Goal: Task Accomplishment & Management: Complete application form

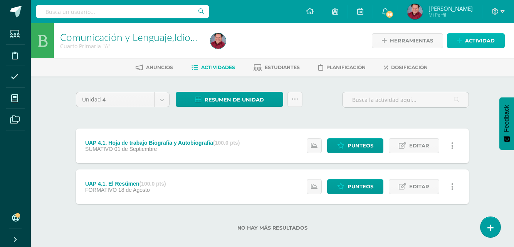
click at [476, 43] on span "Actividad" at bounding box center [480, 41] width 30 height 14
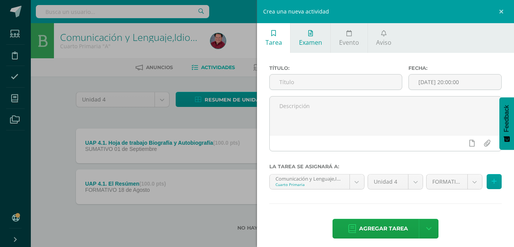
click at [310, 37] on link "Examen" at bounding box center [311, 38] width 40 height 30
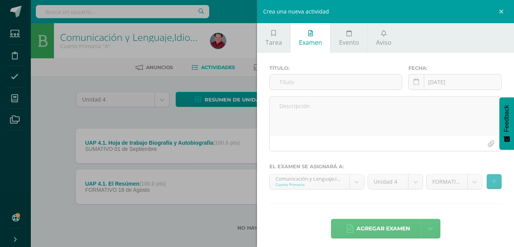
scroll to position [5, 0]
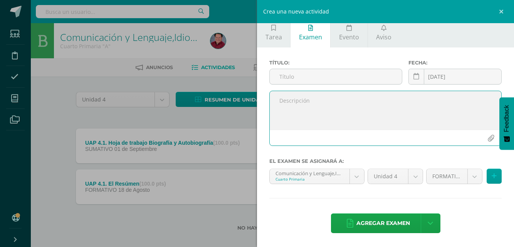
click at [296, 104] on textarea at bounding box center [386, 110] width 232 height 39
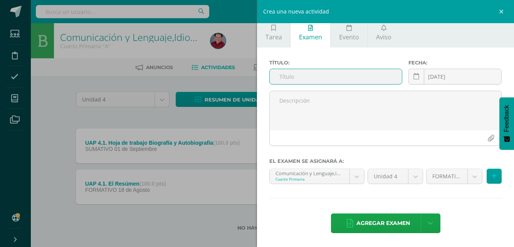
click at [284, 81] on input "text" at bounding box center [336, 76] width 132 height 15
type input "K"
type input "UAP 4.2. Knbook página 8"
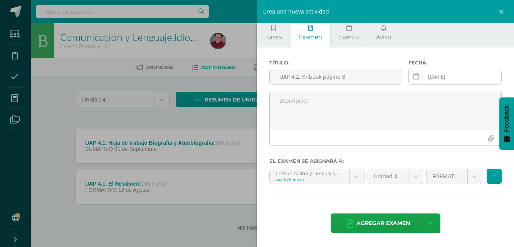
click at [415, 77] on icon at bounding box center [416, 76] width 6 height 7
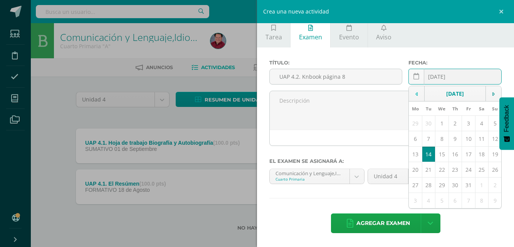
click at [415, 95] on icon at bounding box center [416, 93] width 2 height 5
click at [413, 168] on td "22" at bounding box center [415, 169] width 13 height 15
type input "[DATE]"
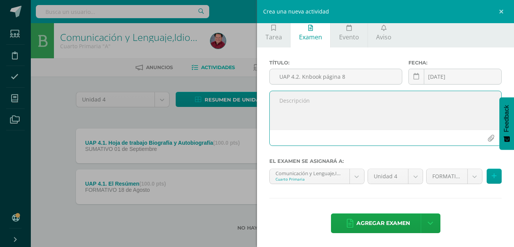
click at [289, 102] on textarea at bounding box center [386, 110] width 232 height 39
type textarea "Hoja de trabajo knbook página 8"
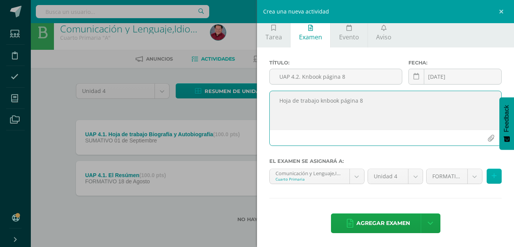
scroll to position [0, 0]
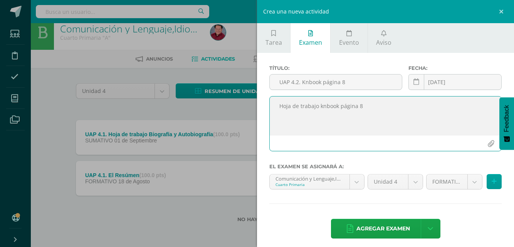
drag, startPoint x: 365, startPoint y: 108, endPoint x: 269, endPoint y: 101, distance: 96.2
click at [269, 101] on div "Hoja de trabajo knbook página 8" at bounding box center [385, 123] width 232 height 55
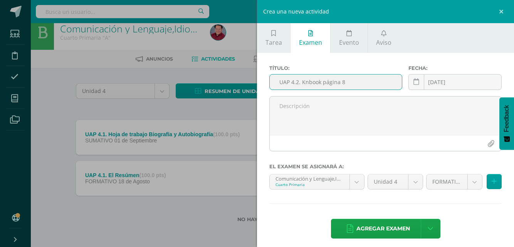
click at [358, 81] on input "UAP 4.2. Knbook página 8" at bounding box center [336, 81] width 132 height 15
type input "U"
click at [501, 10] on link at bounding box center [502, 11] width 23 height 23
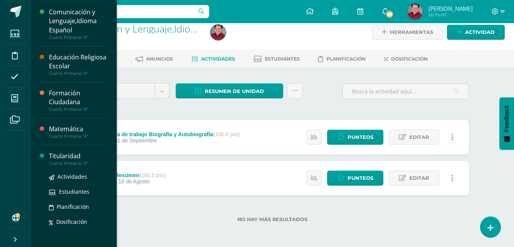
scroll to position [65, 0]
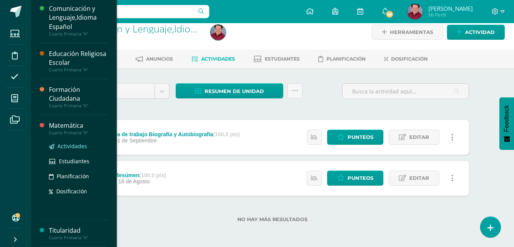
click at [71, 145] on span "Actividades" at bounding box center [72, 145] width 30 height 7
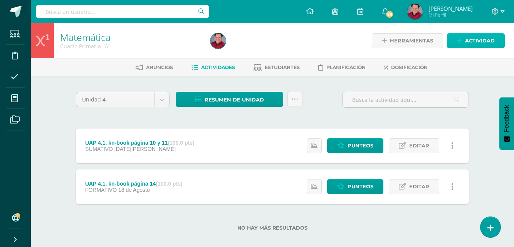
click at [476, 40] on span "Actividad" at bounding box center [480, 41] width 30 height 14
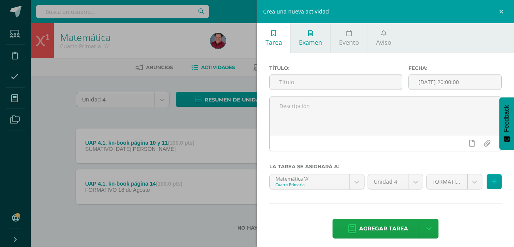
click at [312, 37] on link "Examen" at bounding box center [311, 38] width 40 height 30
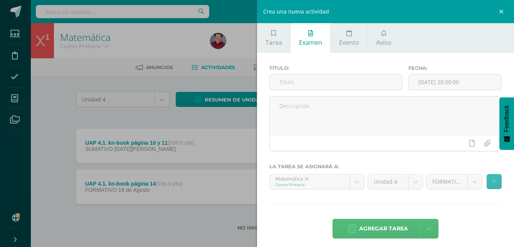
scroll to position [5, 0]
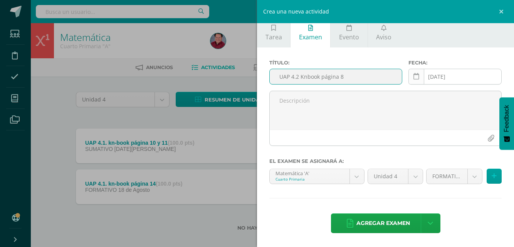
type input "UAP 4.2 Knbook página 8"
click at [414, 76] on icon at bounding box center [416, 76] width 6 height 7
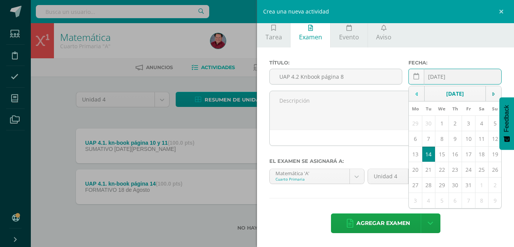
click at [415, 94] on icon at bounding box center [416, 93] width 2 height 5
click at [413, 170] on td "22" at bounding box center [415, 169] width 13 height 15
type input "[DATE]"
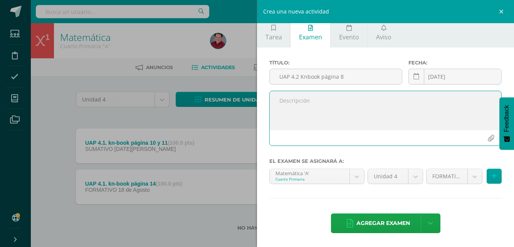
click at [286, 106] on textarea at bounding box center [386, 110] width 232 height 39
paste textarea "Hoja de trabajo knbook página 8"
type textarea "Hoja de trabajo knbook página 8"
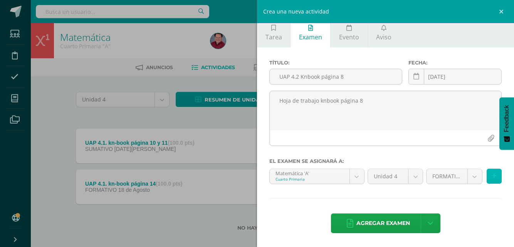
click at [492, 175] on icon at bounding box center [494, 176] width 5 height 7
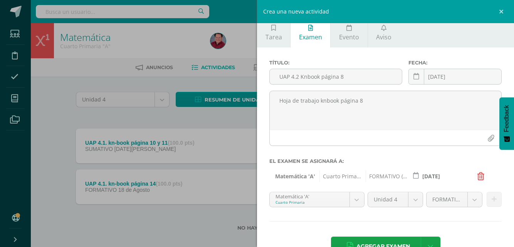
scroll to position [29, 0]
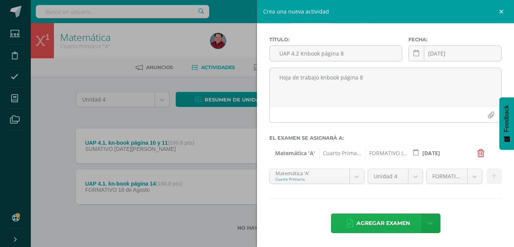
click at [404, 219] on span "Agregar examen" at bounding box center [383, 222] width 54 height 19
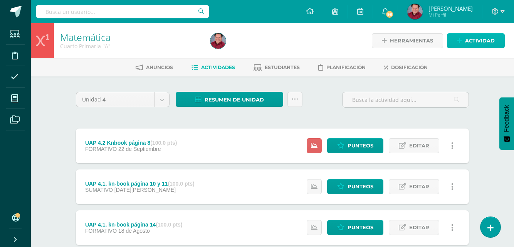
click at [481, 42] on span "Actividad" at bounding box center [480, 41] width 30 height 14
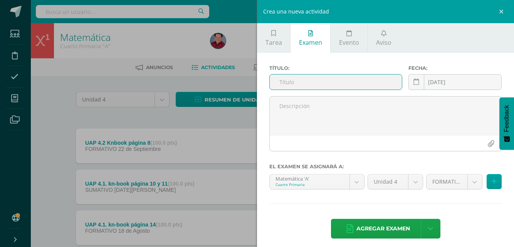
click at [316, 87] on input "text" at bounding box center [336, 81] width 132 height 15
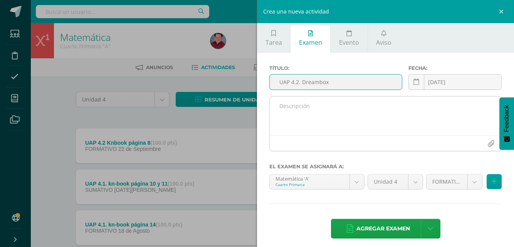
type input "UAP 4.2. Dreambox"
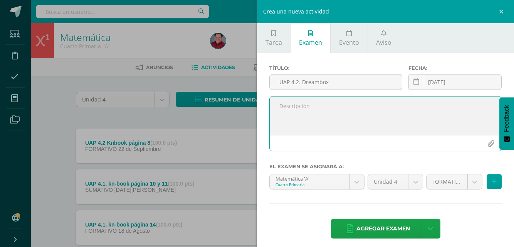
click at [304, 111] on textarea at bounding box center [386, 115] width 232 height 39
type textarea "Dreambox 3 horas durante la unidad"
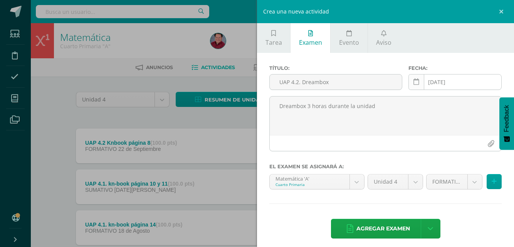
click at [414, 84] on icon at bounding box center [416, 82] width 6 height 7
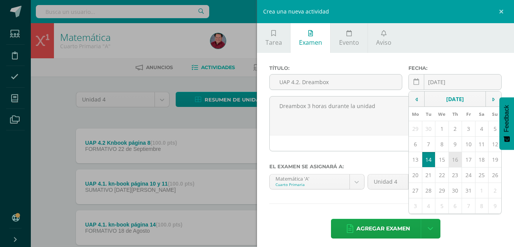
click at [450, 159] on td "16" at bounding box center [455, 159] width 13 height 15
type input "[DATE]"
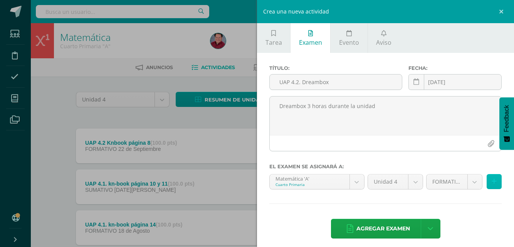
click at [487, 181] on button at bounding box center [494, 181] width 15 height 15
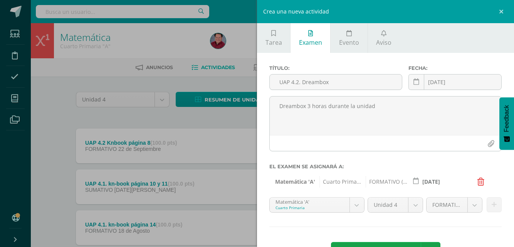
scroll to position [29, 0]
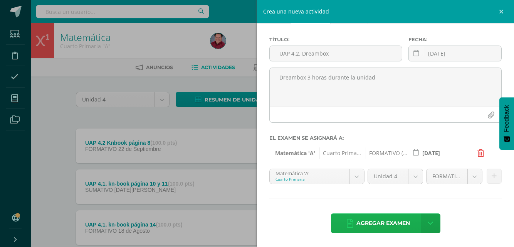
click at [401, 220] on span "Agregar examen" at bounding box center [383, 222] width 54 height 19
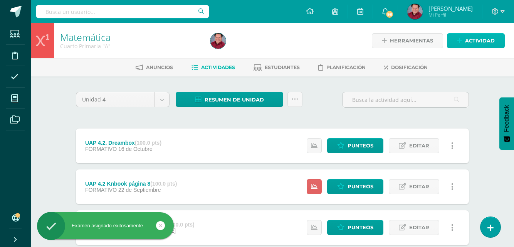
click at [469, 40] on span "Actividad" at bounding box center [480, 41] width 30 height 14
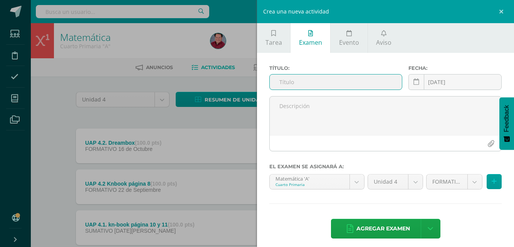
click at [313, 85] on input "text" at bounding box center [336, 81] width 132 height 15
type input "E"
type input "UAP 4.2 Evaluación Sumativa"
click at [413, 82] on icon at bounding box center [416, 82] width 6 height 7
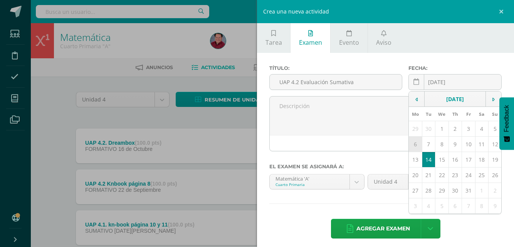
click at [410, 143] on td "6" at bounding box center [415, 143] width 13 height 15
type input "2025-10-06"
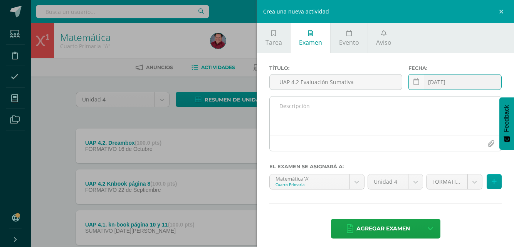
click at [302, 106] on textarea at bounding box center [386, 115] width 232 height 39
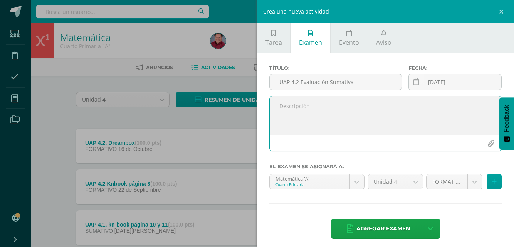
paste textarea "Resolver problemas de sumas y restas de fracciones. • Identificar Fracciones eq…"
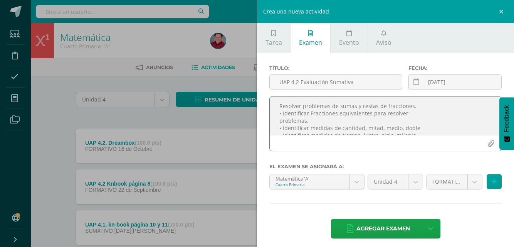
scroll to position [4, 0]
click at [279, 102] on textarea "Resolver problemas de sumas y restas de fracciones. • Identificar Fracciones eq…" at bounding box center [386, 115] width 232 height 39
type textarea "Resolver problemas de sumas y restas de fracciones. • Identificar Fracciones eq…"
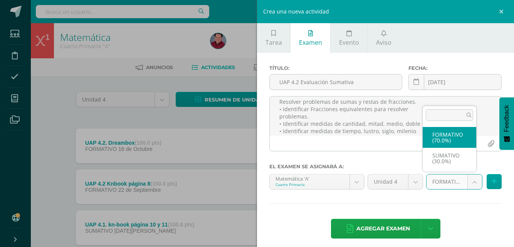
click at [469, 181] on body "Examen asignado exitosamente Estudiantes Disciplina Asistencia Mis cursos Archi…" at bounding box center [257, 168] width 514 height 337
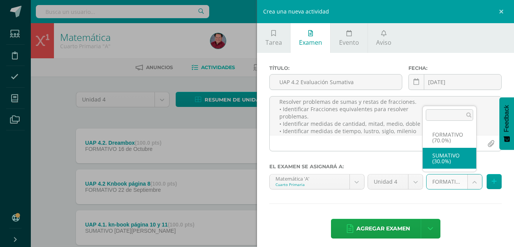
select select "207531"
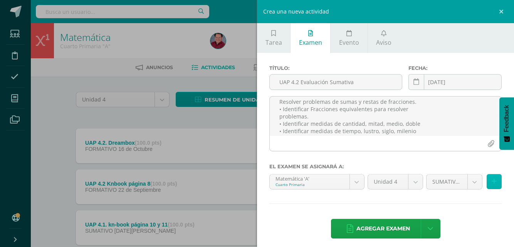
click at [492, 182] on icon at bounding box center [494, 181] width 5 height 7
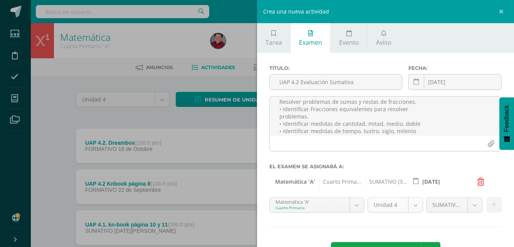
scroll to position [29, 0]
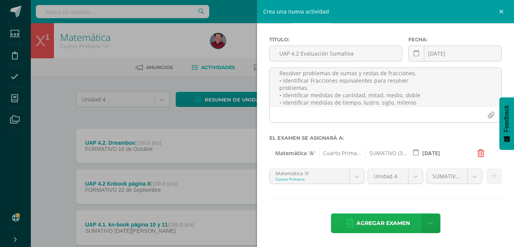
click at [392, 222] on span "Agregar examen" at bounding box center [383, 222] width 54 height 19
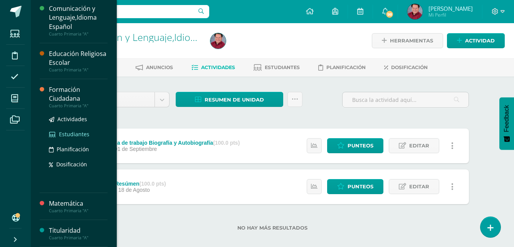
scroll to position [8, 0]
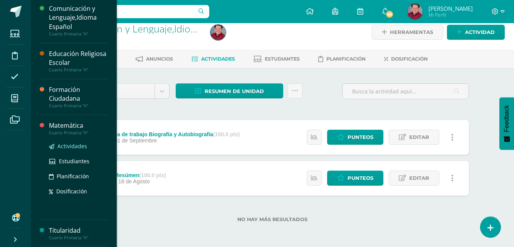
click at [71, 146] on span "Actividades" at bounding box center [72, 145] width 30 height 7
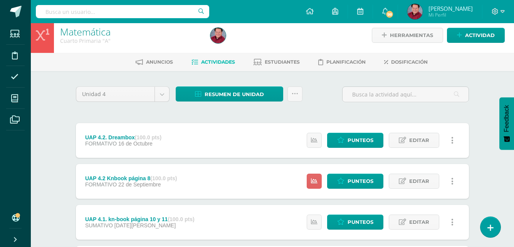
scroll to position [5, 0]
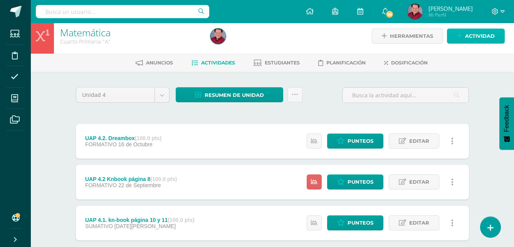
click at [485, 32] on span "Actividad" at bounding box center [480, 36] width 30 height 14
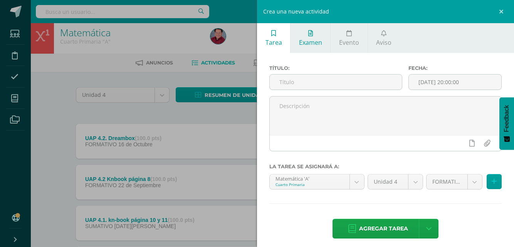
click at [314, 39] on span "Examen" at bounding box center [310, 42] width 23 height 8
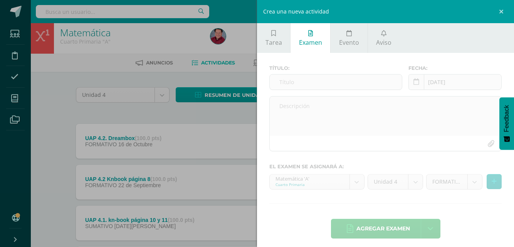
scroll to position [5, 0]
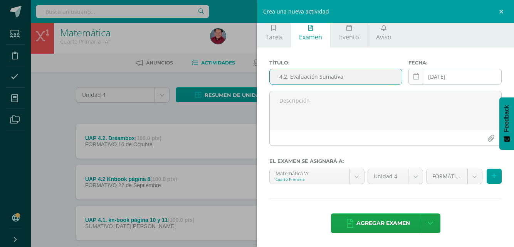
type input "4.2. Evaluación Sumativa"
click at [413, 79] on icon at bounding box center [416, 76] width 6 height 7
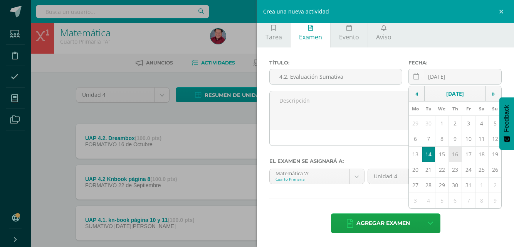
click at [451, 154] on td "16" at bounding box center [455, 153] width 13 height 15
type input "2025-10-16"
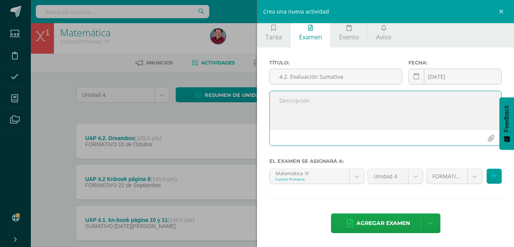
click at [291, 99] on textarea at bounding box center [386, 110] width 232 height 39
paste textarea "Resolver problemas de sumas y restas de fracciones. • Identificar Fracciones eq…"
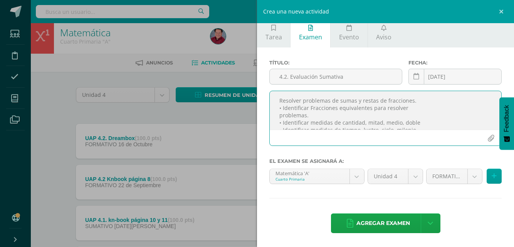
scroll to position [4, 0]
type textarea "Resolver problemas de sumas y restas de fracciones. • Identificar Fracciones eq…"
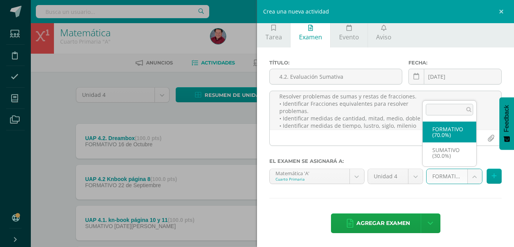
click at [468, 176] on body "Estudiantes Disciplina Asistencia Mis cursos Archivos Soporte Ayuda Reportar un…" at bounding box center [257, 163] width 514 height 337
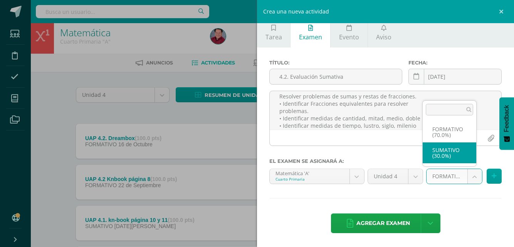
select select "207531"
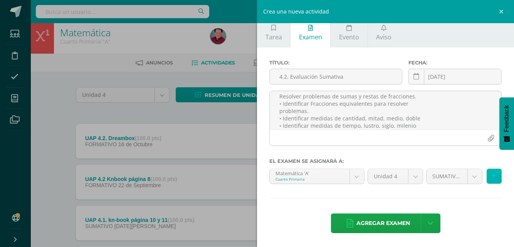
click at [492, 176] on icon at bounding box center [494, 176] width 5 height 7
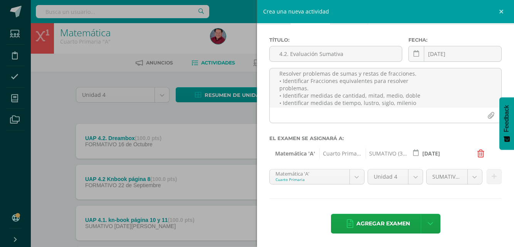
scroll to position [29, 0]
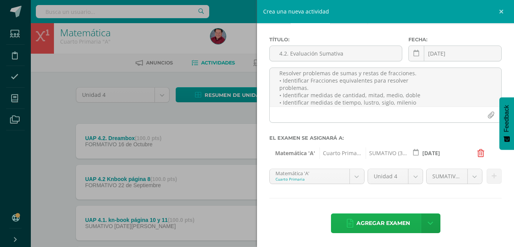
click at [394, 220] on span "Agregar examen" at bounding box center [383, 222] width 54 height 19
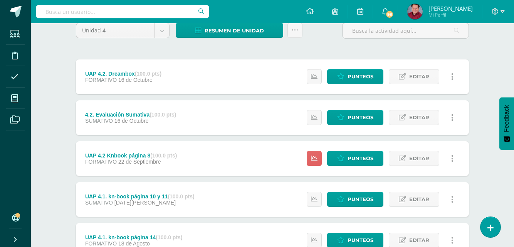
scroll to position [69, 0]
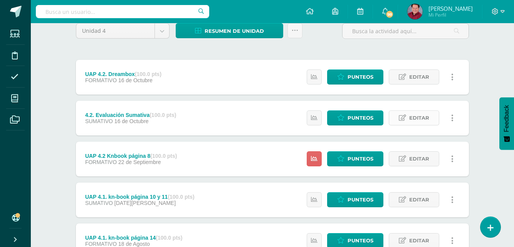
click at [418, 115] on span "Editar" at bounding box center [419, 118] width 20 height 14
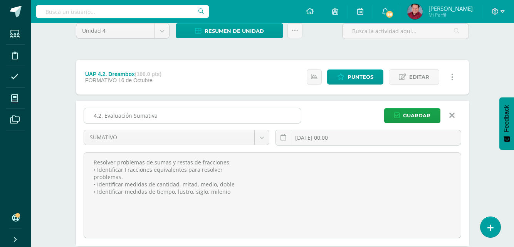
click at [94, 117] on input "4.2. Evaluación Sumativa" at bounding box center [192, 115] width 217 height 15
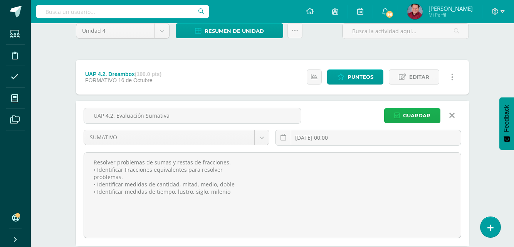
type input "UAP 4.2. Evaluación Sumativa"
click at [407, 114] on span "Guardar" at bounding box center [416, 115] width 27 height 14
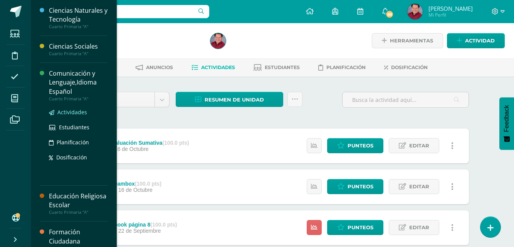
click at [70, 113] on span "Actividades" at bounding box center [72, 111] width 30 height 7
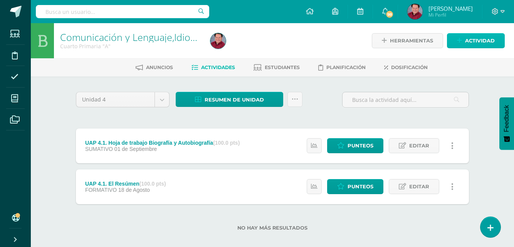
click at [473, 37] on span "Actividad" at bounding box center [480, 41] width 30 height 14
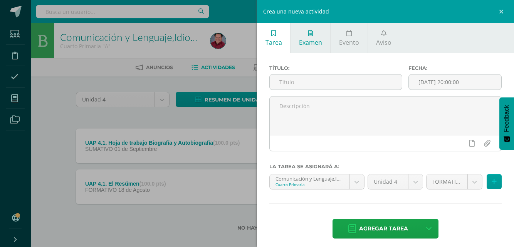
click at [310, 37] on link "Examen" at bounding box center [311, 38] width 40 height 30
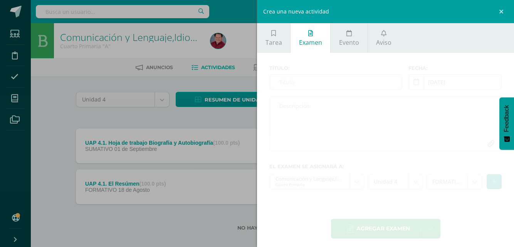
scroll to position [5, 0]
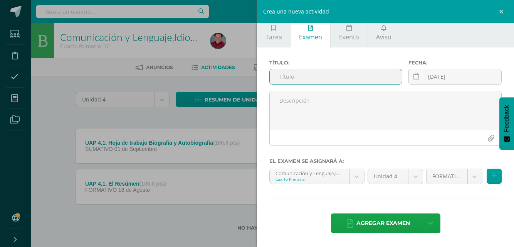
click at [289, 80] on input "text" at bounding box center [336, 76] width 132 height 15
type input "H"
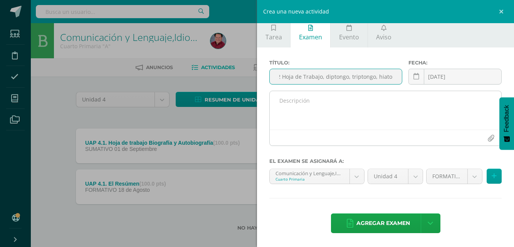
type input "UAP 4.2 Hoja de Trabajo, diptongo, triptongo, hiato"
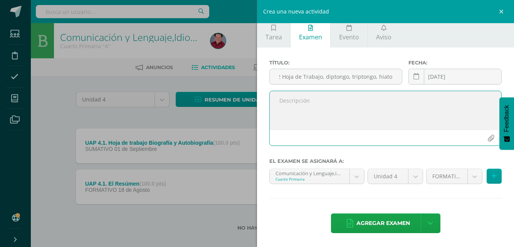
scroll to position [0, 0]
click at [281, 102] on textarea at bounding box center [386, 110] width 232 height 39
paste textarea "Hoja de trabajo impresa sobre diptongo, triptongo e hiato."
type textarea "Hoja de trabajo impresa sobre diptongo, triptongo e hiato."
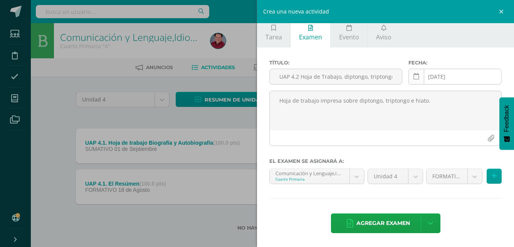
click at [413, 76] on icon at bounding box center [416, 76] width 6 height 7
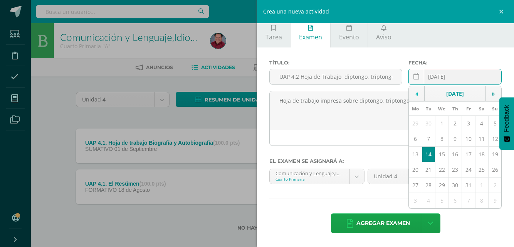
click at [415, 95] on icon at bounding box center [416, 93] width 2 height 5
click at [409, 185] on td "29" at bounding box center [415, 184] width 13 height 15
type input "[DATE]"
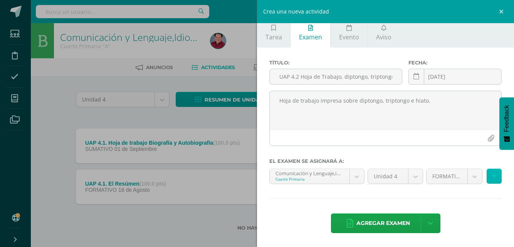
click at [492, 175] on icon at bounding box center [494, 176] width 5 height 7
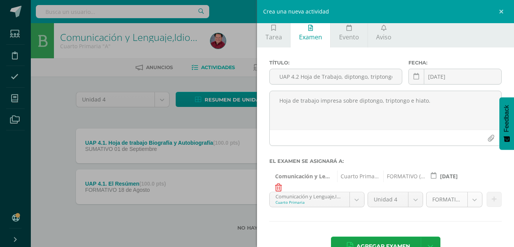
scroll to position [29, 0]
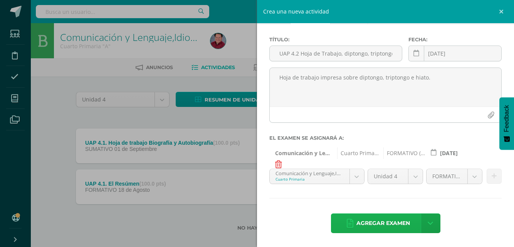
click at [394, 220] on span "Agregar examen" at bounding box center [383, 222] width 54 height 19
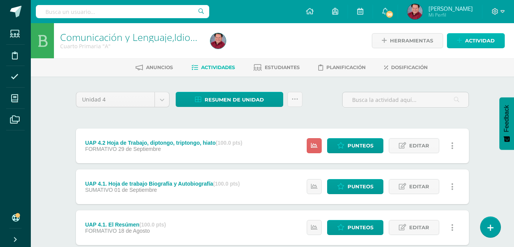
click at [470, 44] on span "Actividad" at bounding box center [480, 41] width 30 height 14
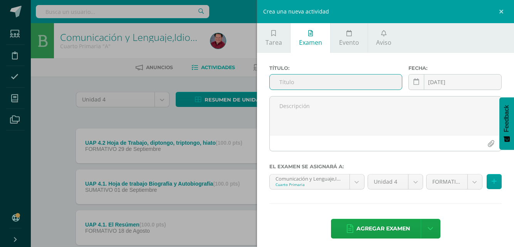
click at [291, 86] on input "text" at bounding box center [336, 81] width 132 height 15
type input "4"
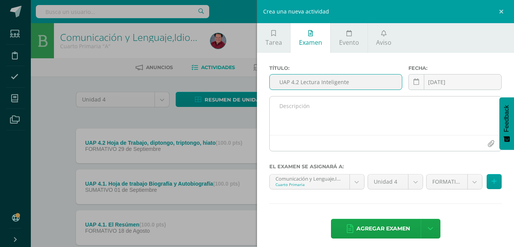
type input "UAP 4.2 Lectura Inteligente"
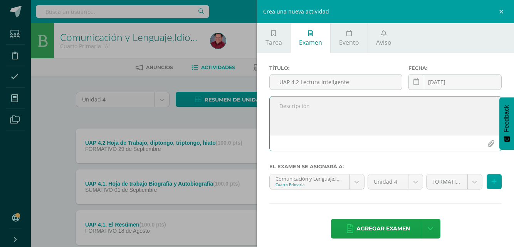
click at [297, 105] on textarea at bounding box center [386, 115] width 232 height 39
paste textarea "Ejercitación en lectura inteligente, hasta la lección 8 *Ver instrumento de eva…"
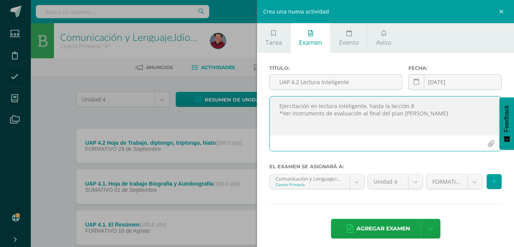
type textarea "Ejercitación en lectura inteligente, hasta la lección 8 *Ver instrumento de eva…"
click at [413, 84] on icon at bounding box center [416, 82] width 6 height 7
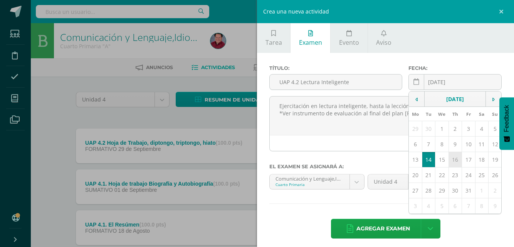
click at [450, 159] on td "16" at bounding box center [455, 159] width 13 height 15
type input "[DATE]"
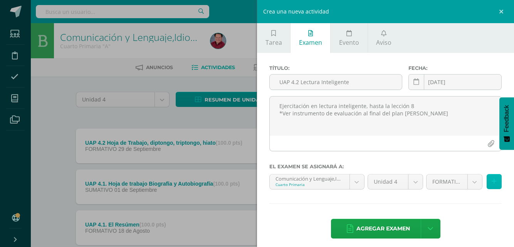
click at [492, 182] on icon at bounding box center [494, 181] width 5 height 7
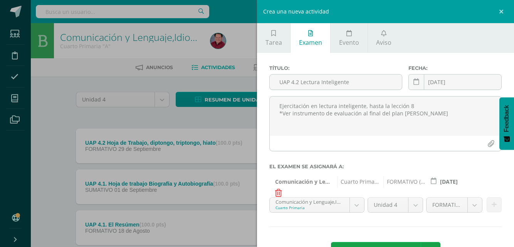
scroll to position [29, 0]
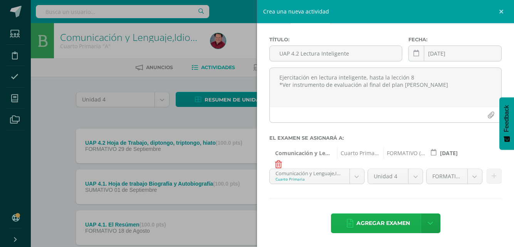
click at [395, 224] on span "Agregar examen" at bounding box center [383, 222] width 54 height 19
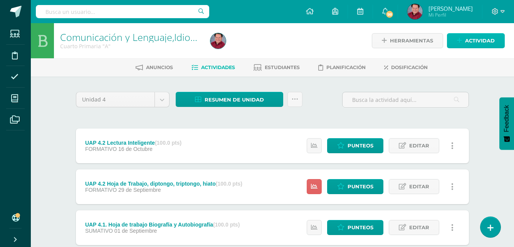
click at [474, 37] on span "Actividad" at bounding box center [480, 41] width 30 height 14
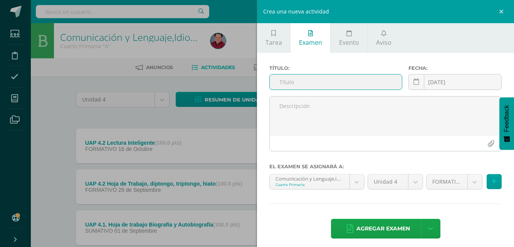
click at [281, 84] on input "text" at bounding box center [336, 81] width 132 height 15
type input "4"
type input "UAP 4.2 Evaluación Sumativa"
click at [415, 84] on icon at bounding box center [416, 82] width 6 height 7
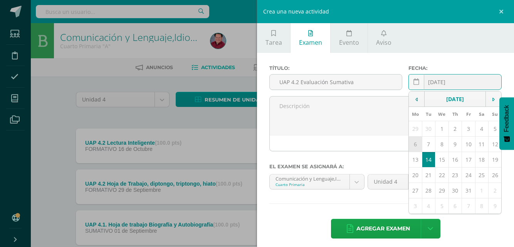
click at [410, 143] on td "6" at bounding box center [415, 143] width 13 height 15
type input "[DATE]"
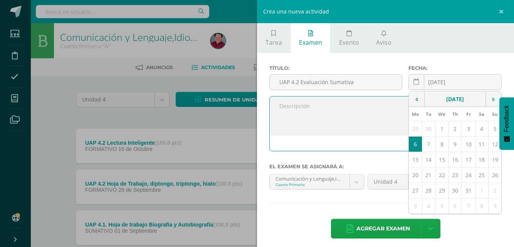
click at [293, 111] on textarea at bounding box center [386, 115] width 232 height 39
paste textarea "Identificar el diptongo e hiato. 2. Identificar los adjetivos calificativos de …"
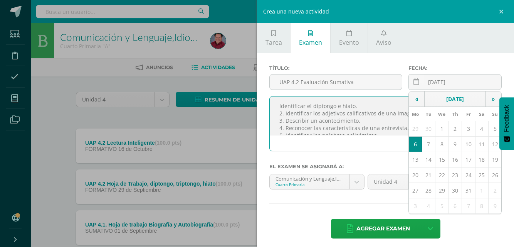
scroll to position [12, 0]
type textarea "Identificar el diptongo e hiato. 2. Identificar los adjetivos calificativos de …"
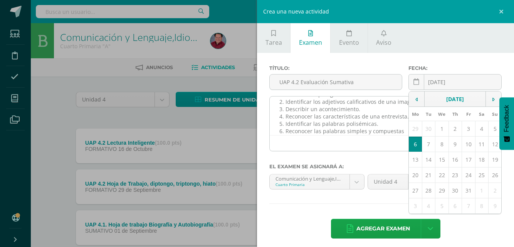
click at [362, 146] on div at bounding box center [386, 143] width 232 height 16
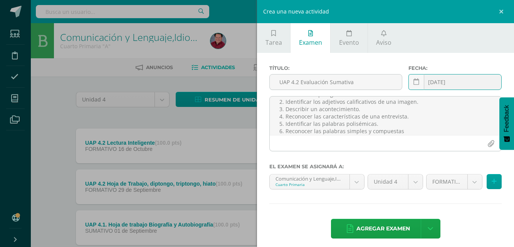
click at [479, 82] on input "[DATE]" at bounding box center [455, 81] width 92 height 15
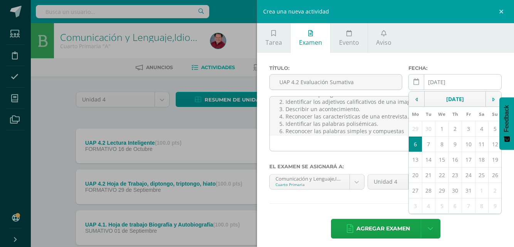
click at [413, 84] on icon at bounding box center [416, 82] width 6 height 7
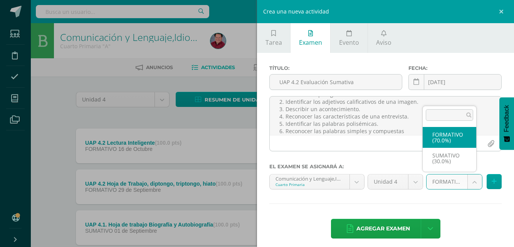
click at [467, 181] on body "Examen asignado exitosamente Estudiantes Disciplina Asistencia Mis cursos Archi…" at bounding box center [257, 168] width 514 height 337
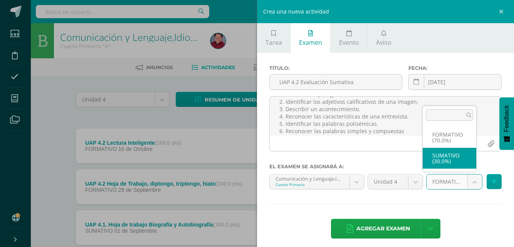
select select "207518"
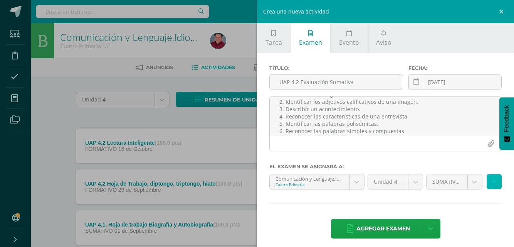
click at [492, 179] on icon at bounding box center [494, 181] width 5 height 7
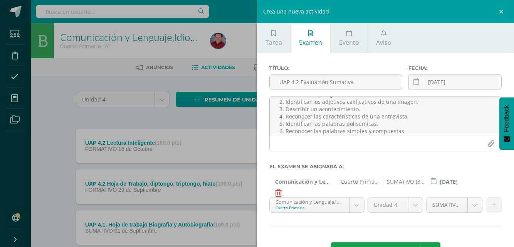
scroll to position [29, 0]
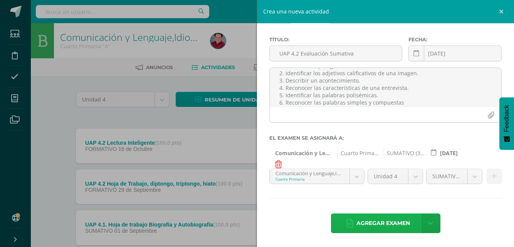
click at [402, 223] on span "Agregar examen" at bounding box center [383, 222] width 54 height 19
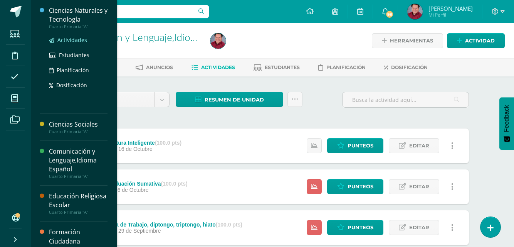
click at [69, 37] on span "Actividades" at bounding box center [72, 39] width 30 height 7
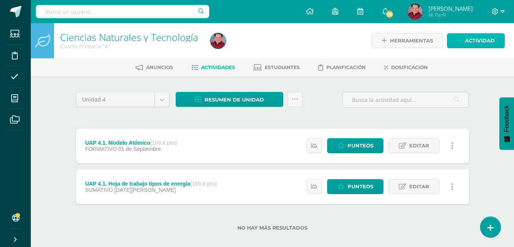
click at [471, 40] on span "Actividad" at bounding box center [480, 41] width 30 height 14
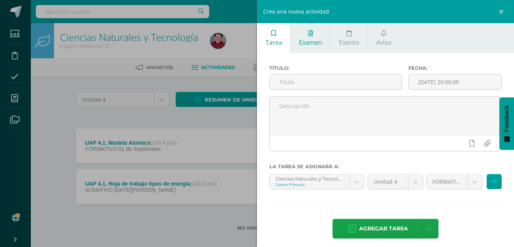
click at [314, 42] on span "Examen" at bounding box center [310, 42] width 23 height 8
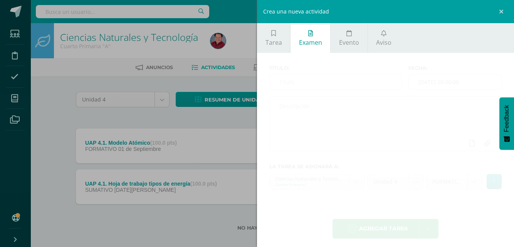
scroll to position [5, 0]
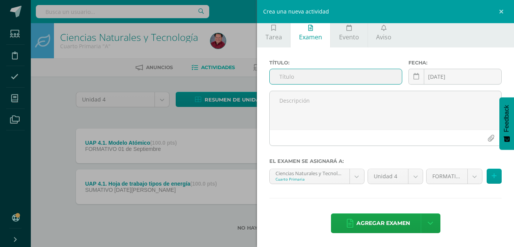
click at [299, 77] on input "text" at bounding box center [336, 76] width 132 height 15
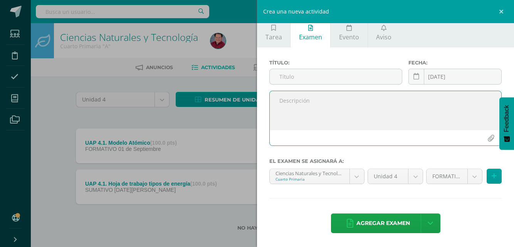
click at [319, 103] on textarea at bounding box center [386, 110] width 232 height 39
paste textarea "Página 14, 17 y 19 de su KnBook."
type textarea "Página 14, 17 y 19 de su KnBook."
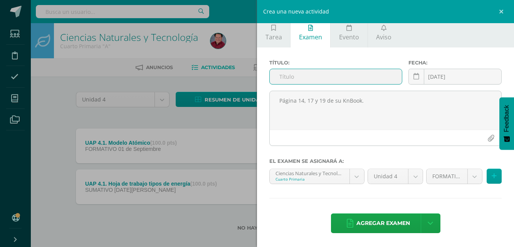
click at [301, 80] on input "text" at bounding box center [336, 76] width 132 height 15
click at [296, 76] on input "text" at bounding box center [336, 76] width 132 height 15
click at [309, 79] on input "UAP 4.2" at bounding box center [336, 76] width 132 height 15
paste input "Página 14, 17 y 19 de su KnBook."
type input "UAP 4.2 Página 14, 17 y 19 de su KnBook."
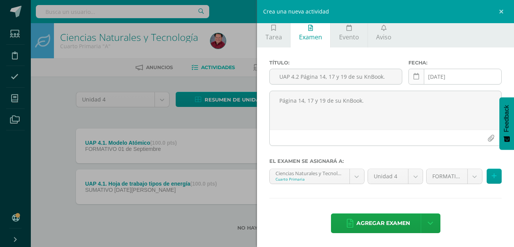
click at [414, 82] on link at bounding box center [416, 77] width 16 height 16
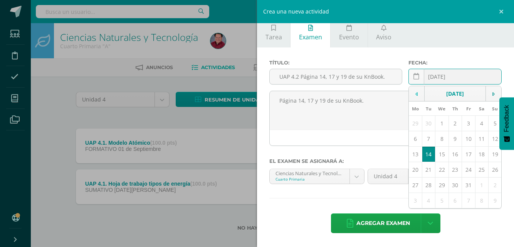
click at [415, 95] on icon at bounding box center [416, 93] width 2 height 5
click at [412, 167] on td "22" at bounding box center [415, 169] width 13 height 15
type input "[DATE]"
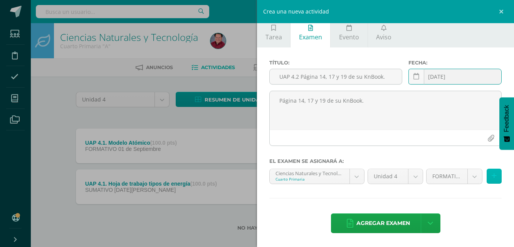
click at [492, 175] on icon at bounding box center [494, 176] width 5 height 7
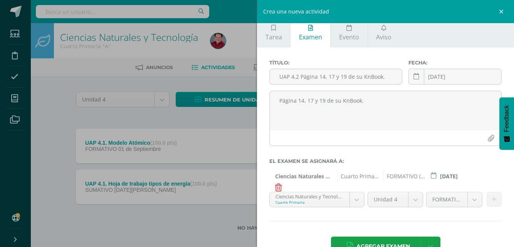
scroll to position [29, 0]
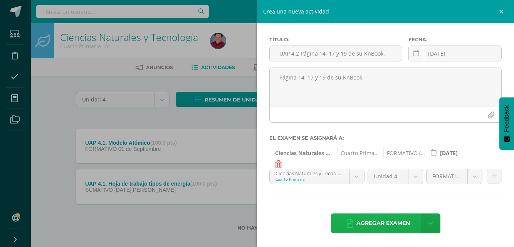
click at [401, 220] on span "Agregar examen" at bounding box center [383, 222] width 54 height 19
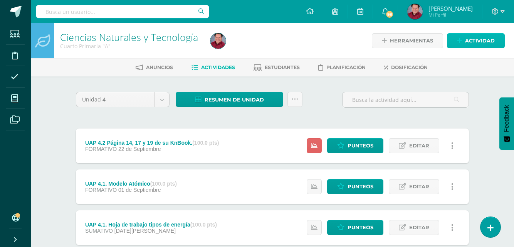
click at [479, 40] on span "Actividad" at bounding box center [480, 41] width 30 height 14
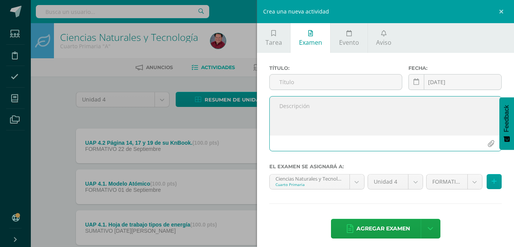
click at [298, 105] on textarea at bounding box center [386, 115] width 232 height 39
paste textarea "Proyecto de robótica sobre las máquinas simples empleadas en la sustentabilidad…"
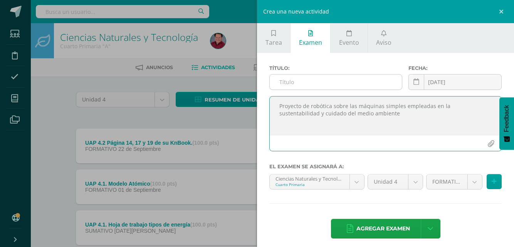
type textarea "Proyecto de robótica sobre las máquinas simples empleadas en la sustentabilidad…"
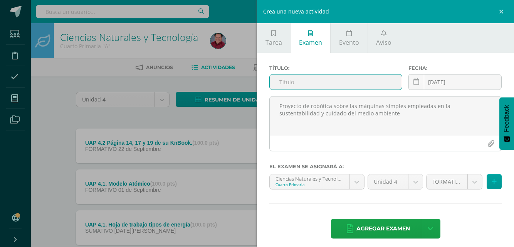
click at [288, 81] on input "text" at bounding box center [336, 81] width 132 height 15
type input "UAP 4.2 Proyecto de Robótica"
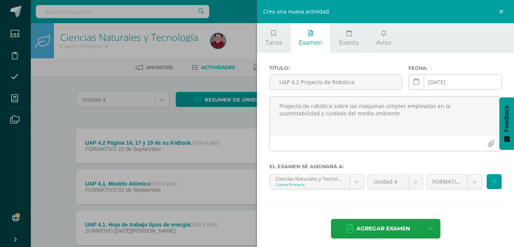
click at [415, 82] on icon at bounding box center [416, 82] width 6 height 7
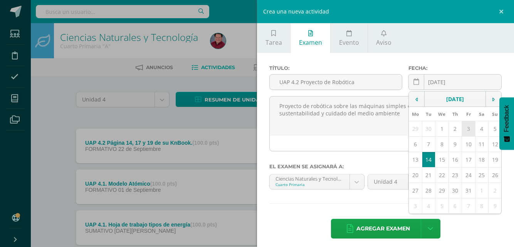
click at [462, 130] on td "3" at bounding box center [468, 128] width 13 height 15
type input "2025-10-03"
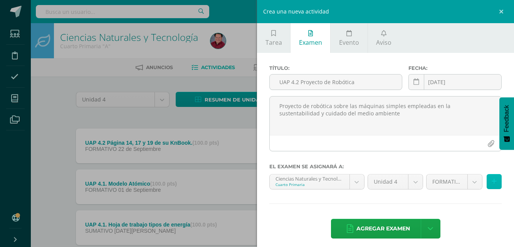
click at [489, 177] on button at bounding box center [494, 181] width 15 height 15
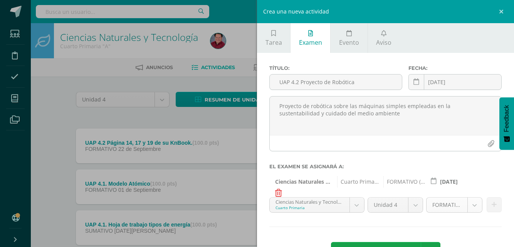
scroll to position [29, 0]
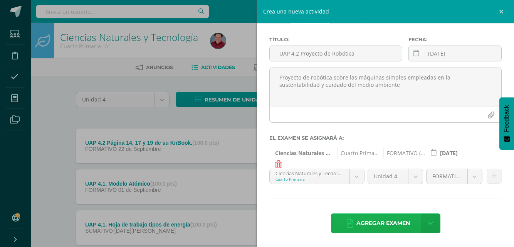
click at [405, 219] on span "Agregar examen" at bounding box center [383, 222] width 54 height 19
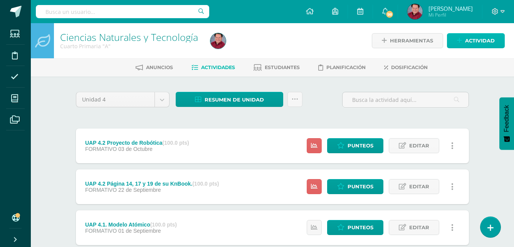
click at [475, 41] on span "Actividad" at bounding box center [480, 41] width 30 height 14
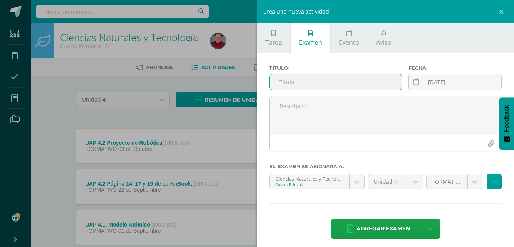
click at [283, 81] on input "text" at bounding box center [336, 81] width 132 height 15
type input "4"
type input "UAP 4.2 Evaluación Sumativa"
click at [413, 84] on icon at bounding box center [416, 82] width 6 height 7
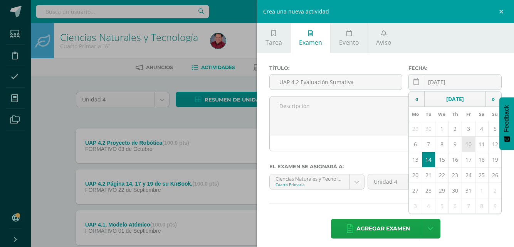
click at [464, 145] on td "10" at bounding box center [468, 143] width 13 height 15
type input "2025-10-10"
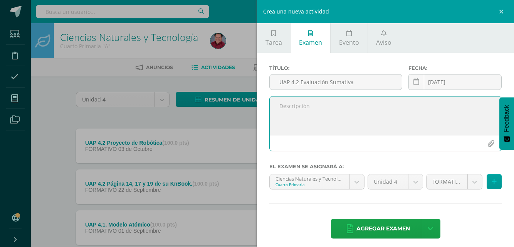
click at [298, 107] on textarea at bounding box center [386, 115] width 232 height 39
paste textarea ". Identificar los tipos de energía y su transformación. 2. Identificar elemento…"
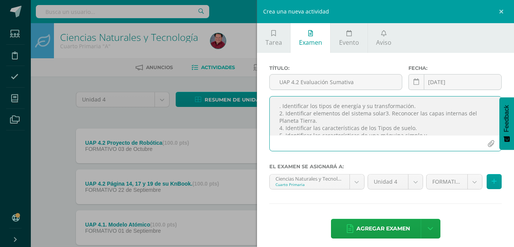
scroll to position [12, 0]
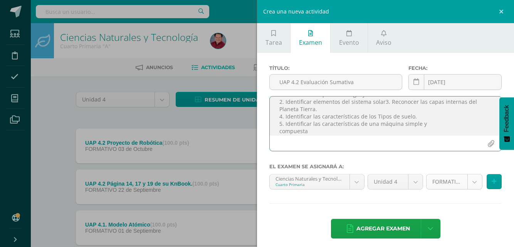
type textarea ". Identificar los tipos de energía y su transformación. 2. Identificar elemento…"
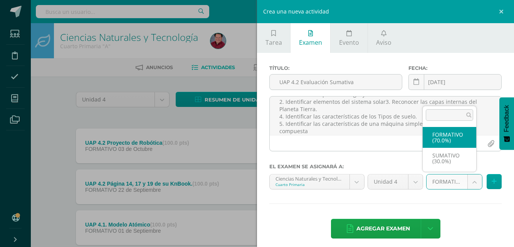
click at [469, 182] on body "Examen asignado exitosamente Estudiantes Disciplina Asistencia Mis cursos Archi…" at bounding box center [257, 168] width 514 height 337
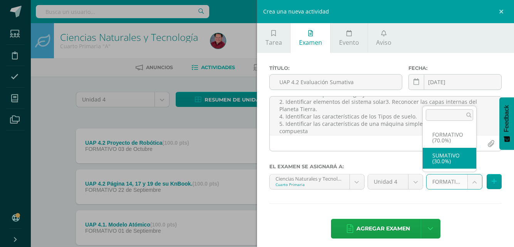
select select "207622"
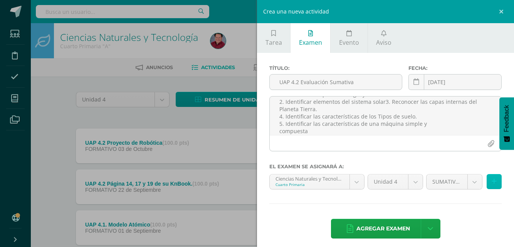
click at [487, 179] on button at bounding box center [494, 181] width 15 height 15
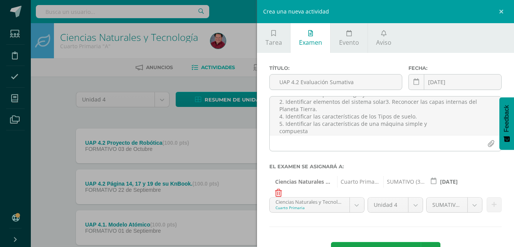
scroll to position [29, 0]
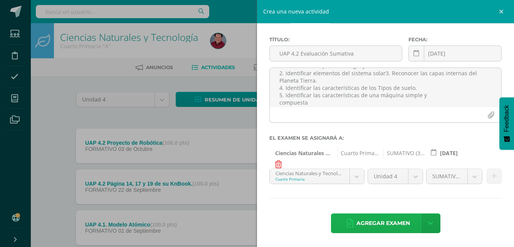
click at [401, 222] on span "Agregar examen" at bounding box center [383, 222] width 54 height 19
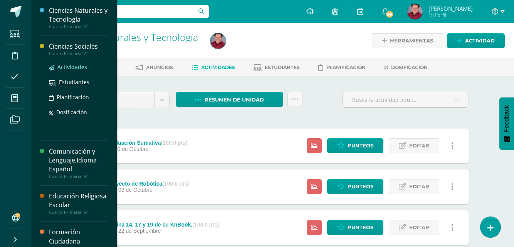
click at [69, 66] on span "Actividades" at bounding box center [72, 66] width 30 height 7
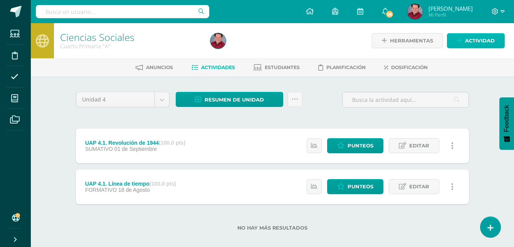
click at [475, 42] on span "Actividad" at bounding box center [480, 41] width 30 height 14
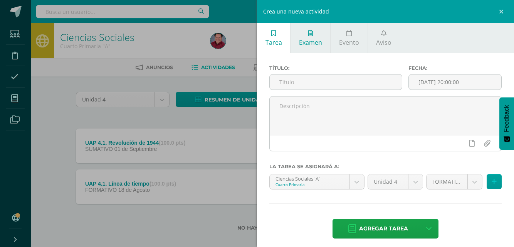
click at [313, 41] on span "Examen" at bounding box center [310, 42] width 23 height 8
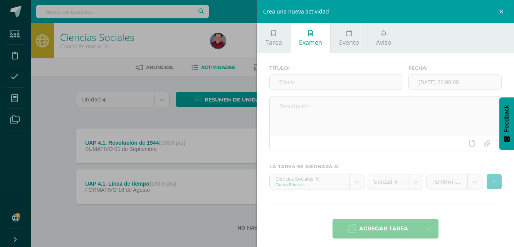
scroll to position [5, 0]
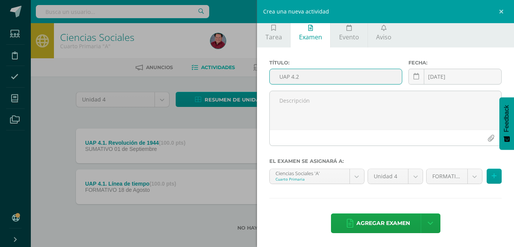
paste input "Máquinas utilizadas en la revolución del siglo XX. (actividad grupal)"
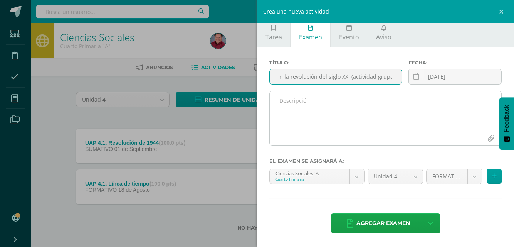
type input "UAP 4.2 Máquinas utilizadas en la revolución del siglo XX. (actividad grupal)"
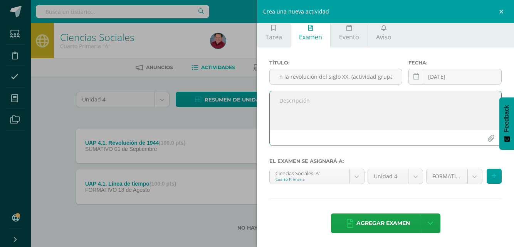
scroll to position [0, 0]
click at [297, 104] on textarea at bounding box center [386, 110] width 232 height 39
paste textarea "Máquinas utilizadas en la revolución del siglo XX. (actividad grupal)"
type textarea "Máquinas utilizadas en la revolución del siglo XX. (actividad grupal)"
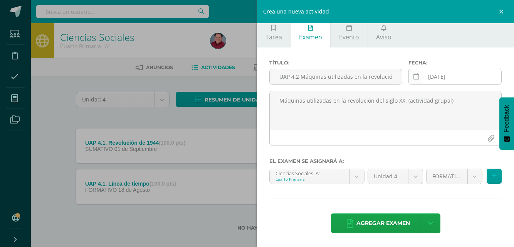
click at [415, 77] on icon at bounding box center [416, 76] width 6 height 7
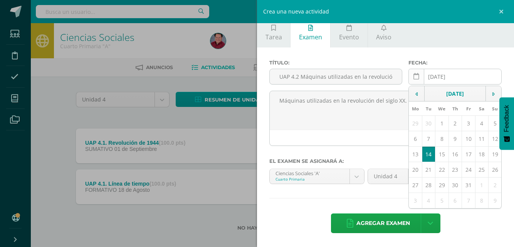
click at [415, 77] on icon at bounding box center [416, 76] width 6 height 7
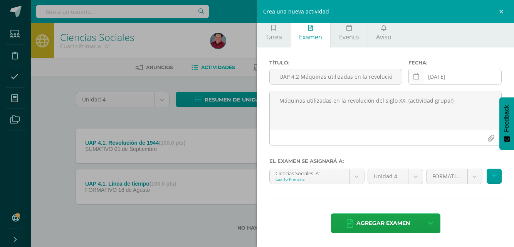
click at [415, 77] on icon at bounding box center [416, 76] width 6 height 7
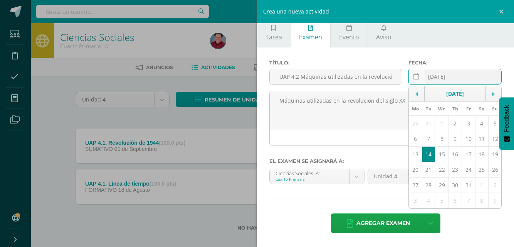
click at [415, 96] on icon at bounding box center [416, 93] width 2 height 5
click at [413, 187] on td "29" at bounding box center [415, 184] width 13 height 15
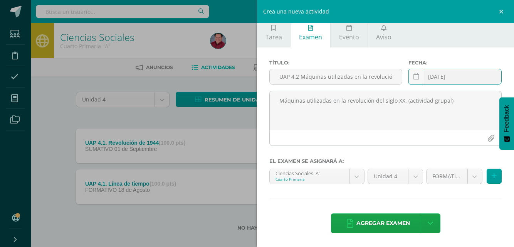
type input "[DATE]"
click at [492, 173] on icon at bounding box center [494, 176] width 5 height 7
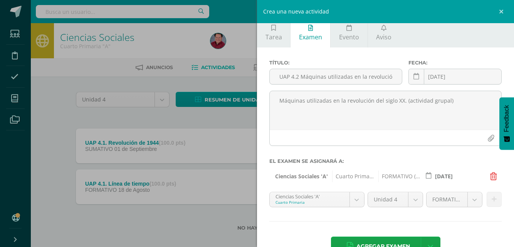
scroll to position [29, 0]
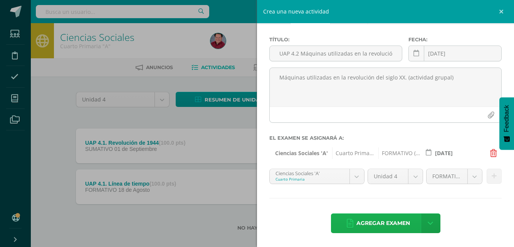
click at [391, 223] on span "Agregar examen" at bounding box center [383, 222] width 54 height 19
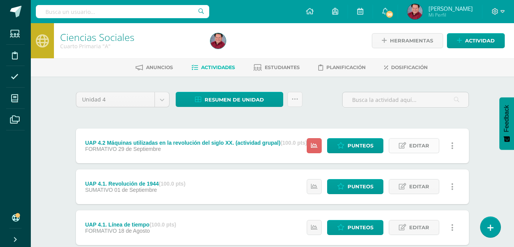
click at [430, 146] on link "Editar" at bounding box center [414, 145] width 50 height 15
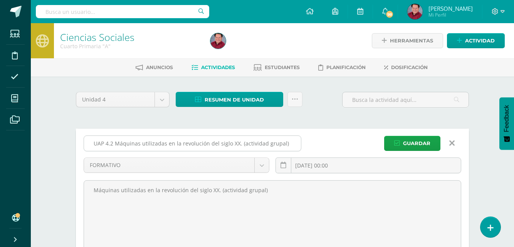
click at [288, 146] on input "UAP 4.2 Máquinas utilizadas en la revolución del siglo XX. (actividad grupal)" at bounding box center [192, 143] width 217 height 15
type input "UAP 4.2 Máquinas utilizadas en la revolución del siglo XX."
click at [411, 141] on span "Guardar" at bounding box center [416, 143] width 27 height 14
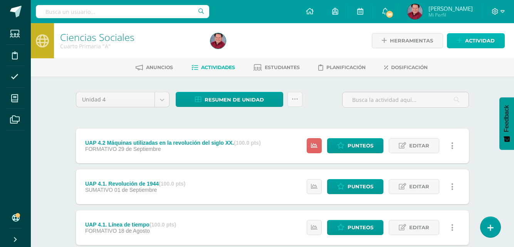
click at [477, 41] on span "Actividad" at bounding box center [480, 41] width 30 height 14
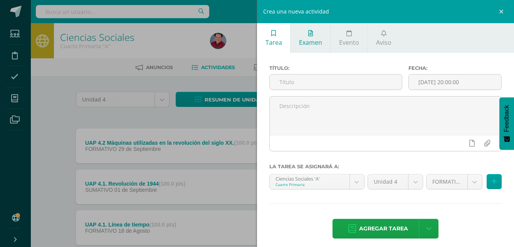
click at [311, 44] on span "Examen" at bounding box center [310, 42] width 23 height 8
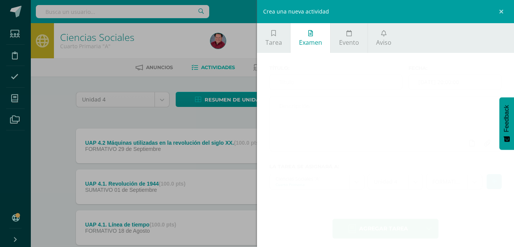
scroll to position [5, 0]
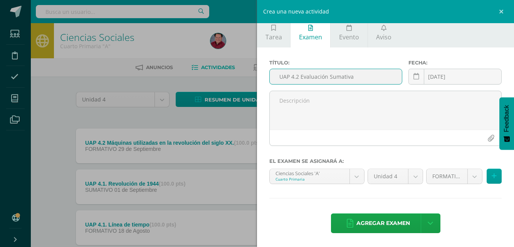
type input "UAP 4.2 Evaluación Sumativa"
click at [415, 73] on icon at bounding box center [416, 76] width 6 height 7
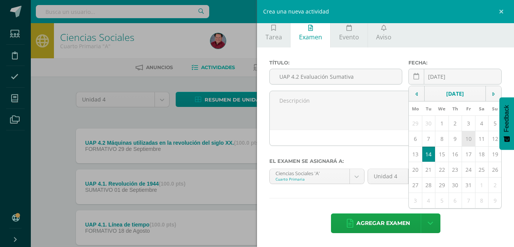
click at [464, 139] on td "10" at bounding box center [468, 138] width 13 height 15
type input "[DATE]"
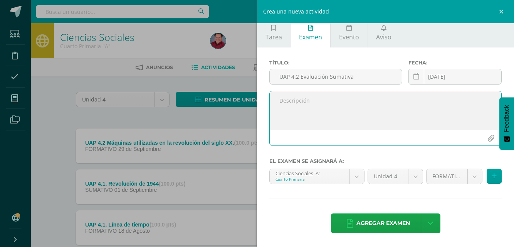
click at [314, 102] on textarea at bounding box center [386, 110] width 232 height 39
paste textarea "Reconocer las características de los Liberales y conservadores • Identificar la…"
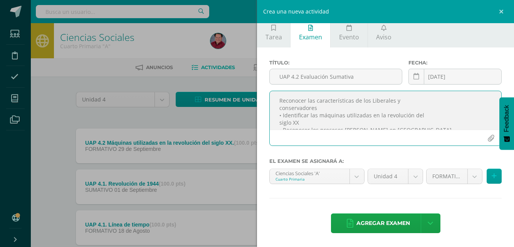
scroll to position [4, 0]
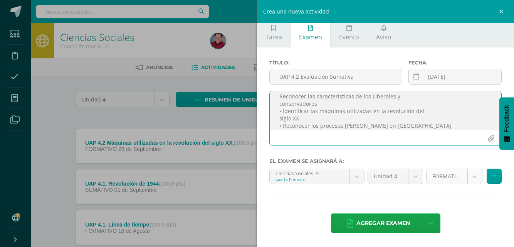
type textarea "Reconocer las características de los Liberales y conservadores • Identificar la…"
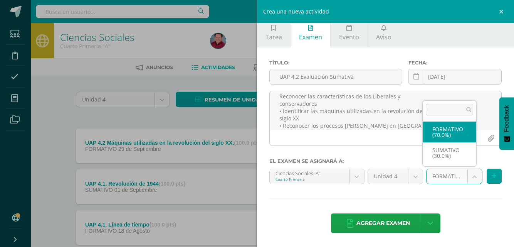
click at [467, 177] on body "El examen UAP 4.2 Máquinas utilizadas en la revolución del siglo XX. se editó c…" at bounding box center [257, 148] width 514 height 296
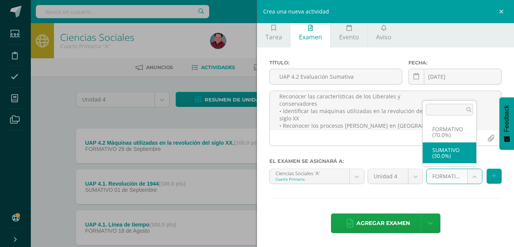
select select "207596"
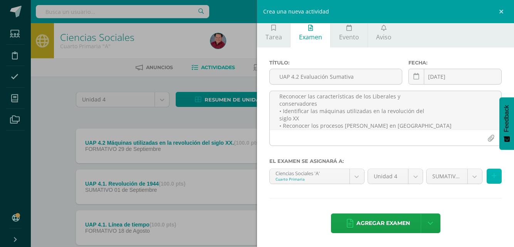
click at [492, 176] on icon at bounding box center [494, 176] width 5 height 7
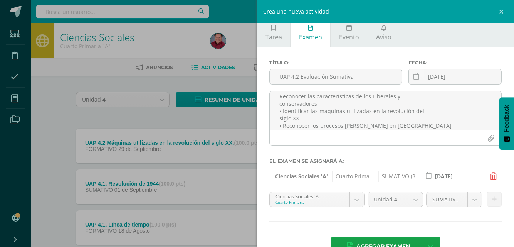
scroll to position [29, 0]
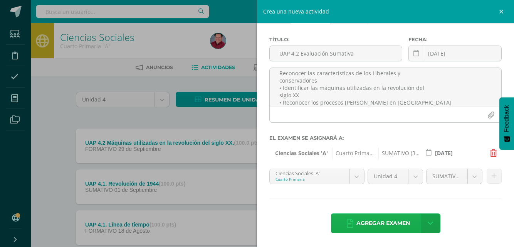
click at [388, 222] on span "Agregar examen" at bounding box center [383, 222] width 54 height 19
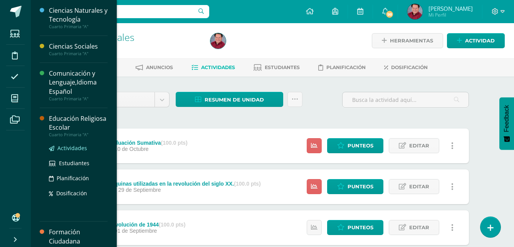
click at [64, 146] on span "Actividades" at bounding box center [72, 147] width 30 height 7
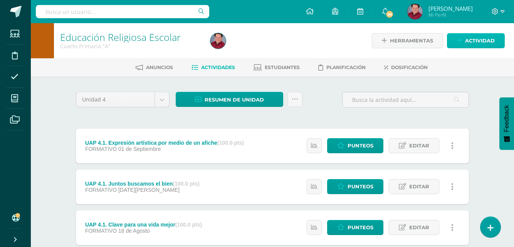
click at [483, 38] on span "Actividad" at bounding box center [480, 41] width 30 height 14
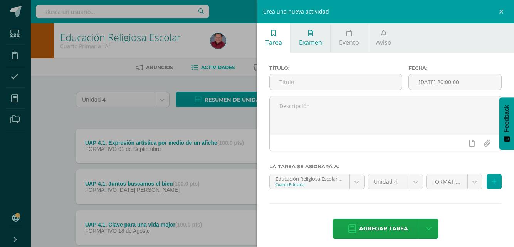
click at [312, 37] on link "Examen" at bounding box center [311, 38] width 40 height 30
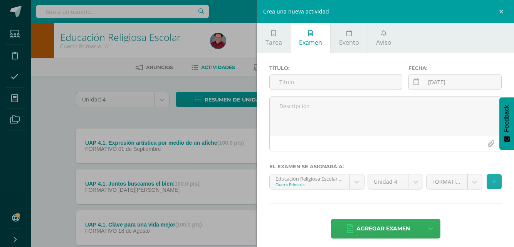
scroll to position [5, 0]
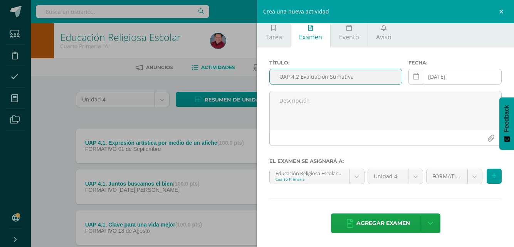
type input "UAP 4.2 Evaluación Sumativa"
click at [413, 78] on icon at bounding box center [416, 76] width 6 height 7
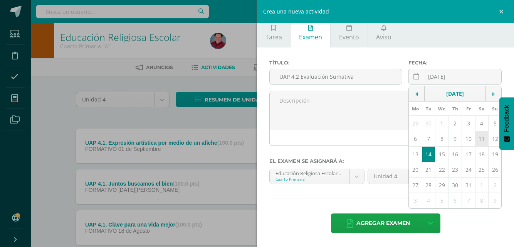
click at [475, 138] on td "11" at bounding box center [481, 138] width 13 height 15
type input "[DATE]"
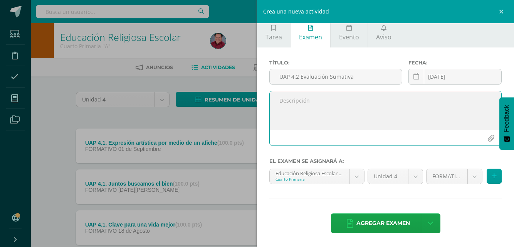
click at [286, 99] on textarea at bounding box center [386, 110] width 232 height 39
paste textarea "Reconoce los 10 Mandamientos y relaciona con aspectos de su vida. • Comprende l…"
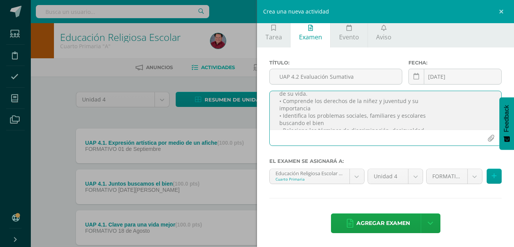
scroll to position [15, 0]
type textarea "Reconoce los 10 Mandamientos y relaciona con aspectos de su vida. • Comprende l…"
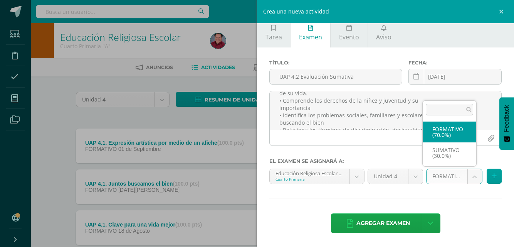
click at [469, 177] on body "Estudiantes Disciplina Asistencia Mis cursos Archivos Soporte Ayuda Reportar un…" at bounding box center [257, 148] width 514 height 296
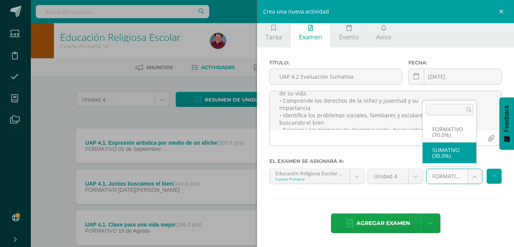
select select "207492"
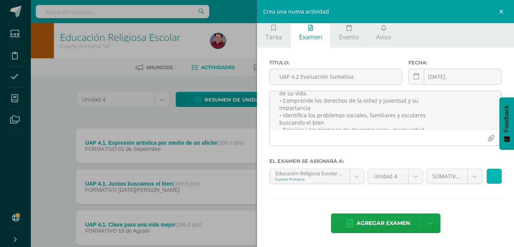
click at [492, 173] on icon at bounding box center [494, 176] width 5 height 7
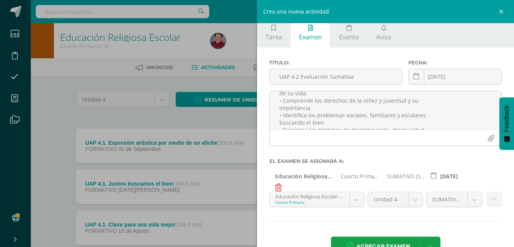
scroll to position [29, 0]
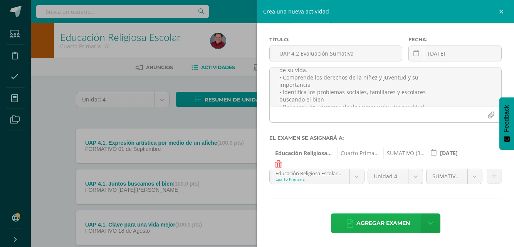
click at [399, 222] on span "Agregar examen" at bounding box center [383, 222] width 54 height 19
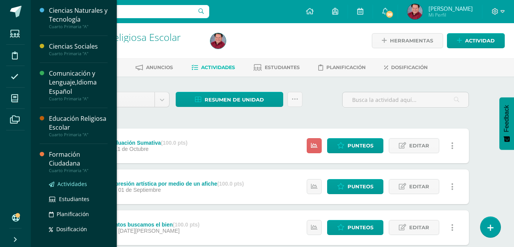
click at [68, 185] on span "Actividades" at bounding box center [72, 183] width 30 height 7
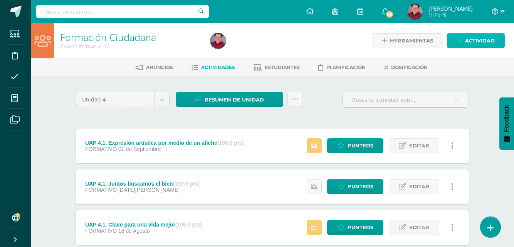
click at [469, 43] on span "Actividad" at bounding box center [480, 41] width 30 height 14
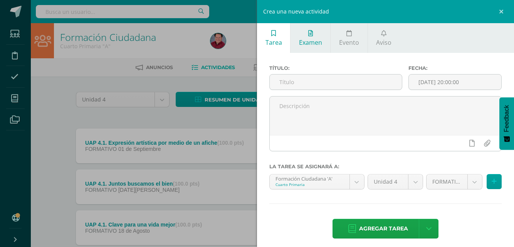
click at [313, 45] on span "Examen" at bounding box center [310, 42] width 23 height 8
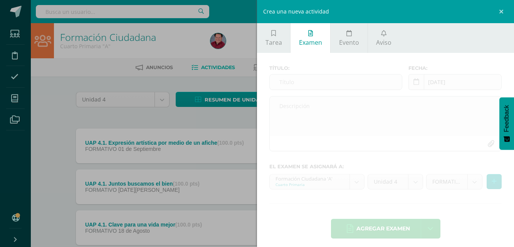
scroll to position [5, 0]
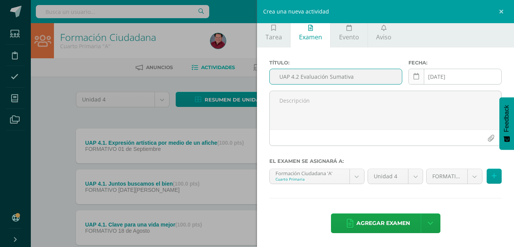
type input "UAP 4.2 Evaluación Sumativa"
click at [416, 77] on link at bounding box center [416, 77] width 16 height 16
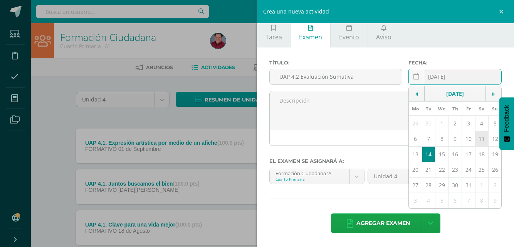
click at [479, 140] on td "11" at bounding box center [481, 138] width 13 height 15
type input "[DATE]"
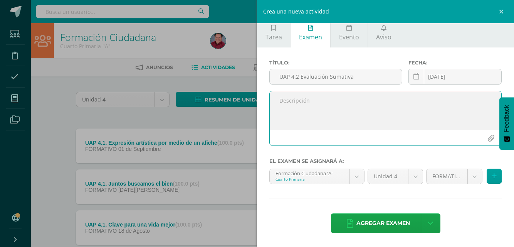
click at [297, 104] on textarea at bounding box center [386, 110] width 232 height 39
paste textarea "Reconoce los 10 Mandamientos y relaciona con aspectos de su vida. • Comprende l…"
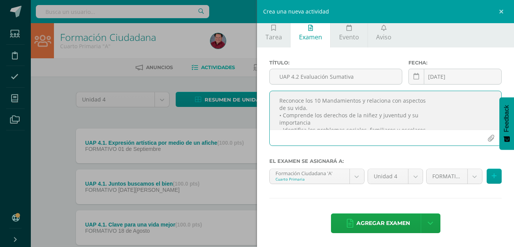
scroll to position [34, 0]
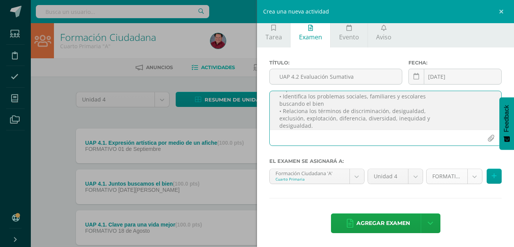
type textarea "Reconoce los 10 Mandamientos y relaciona con aspectos de su vida. • Comprende l…"
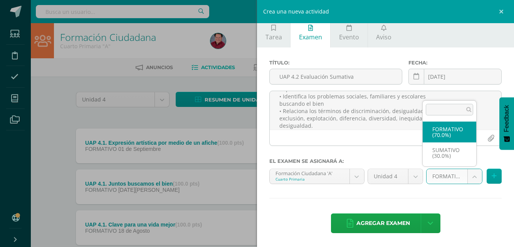
click at [465, 175] on body "Estudiantes Disciplina Asistencia Mis cursos Archivos Soporte Ayuda Reportar un…" at bounding box center [257, 148] width 514 height 296
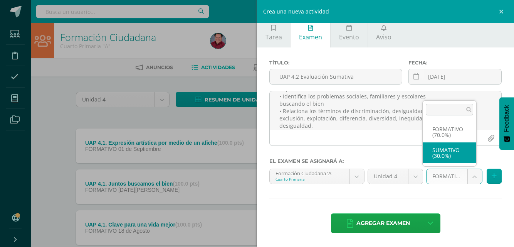
select select "207570"
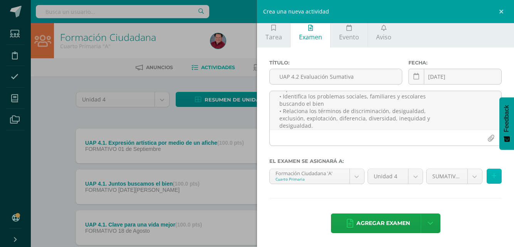
click at [487, 176] on button at bounding box center [494, 175] width 15 height 15
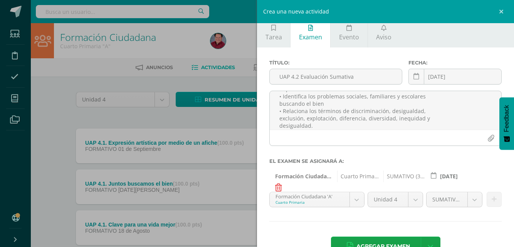
scroll to position [29, 0]
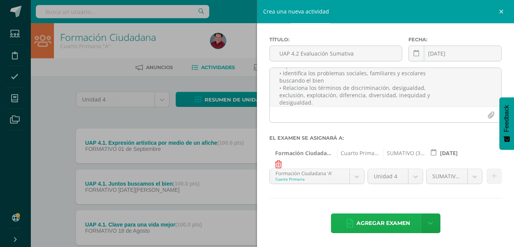
click at [402, 225] on span "Agregar examen" at bounding box center [383, 222] width 54 height 19
